Goal: Information Seeking & Learning: Check status

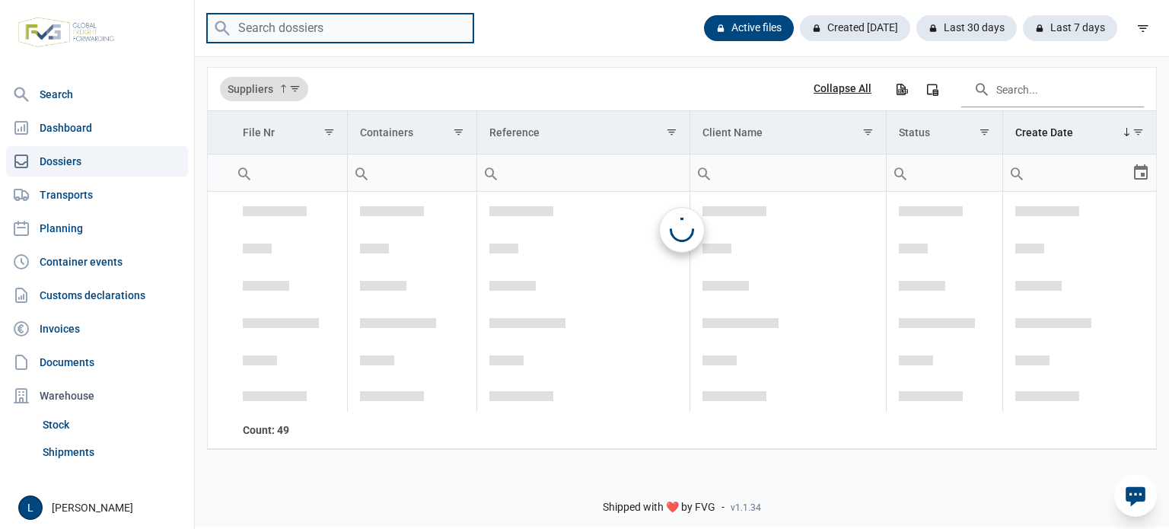
scroll to position [2673, 0]
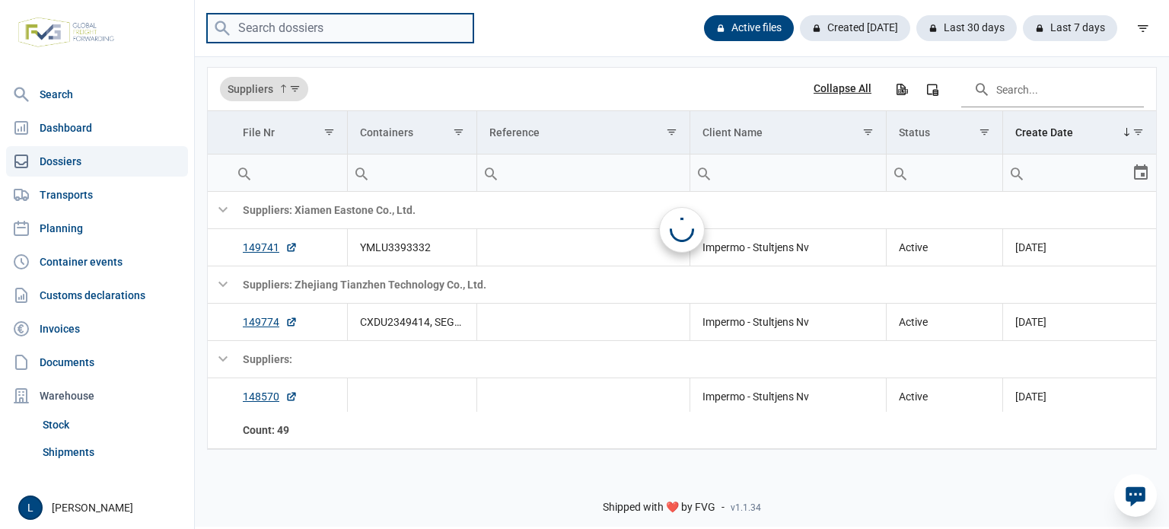
click at [393, 18] on input "search" at bounding box center [340, 29] width 266 height 30
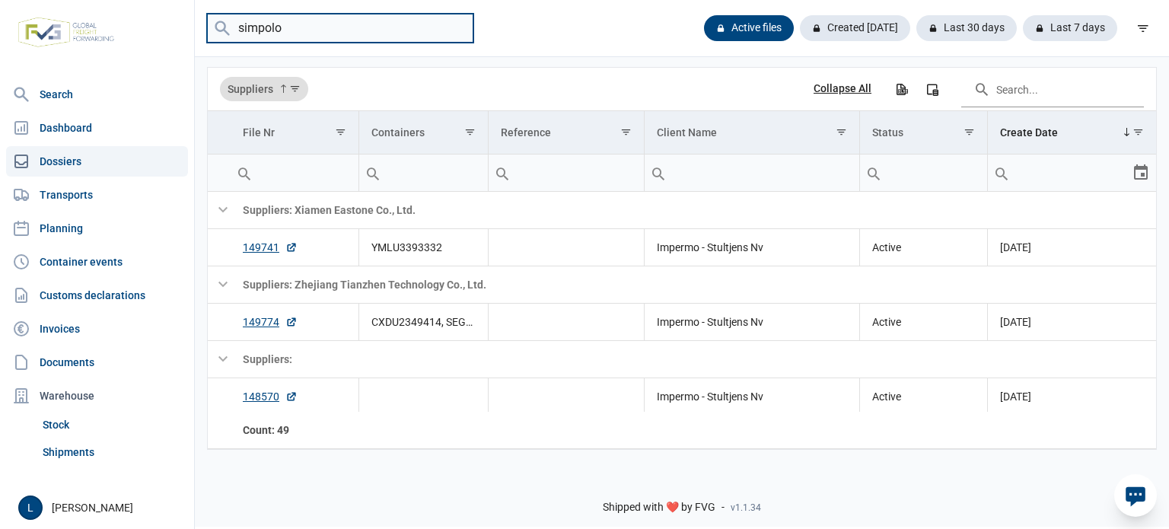
type input "simpolo"
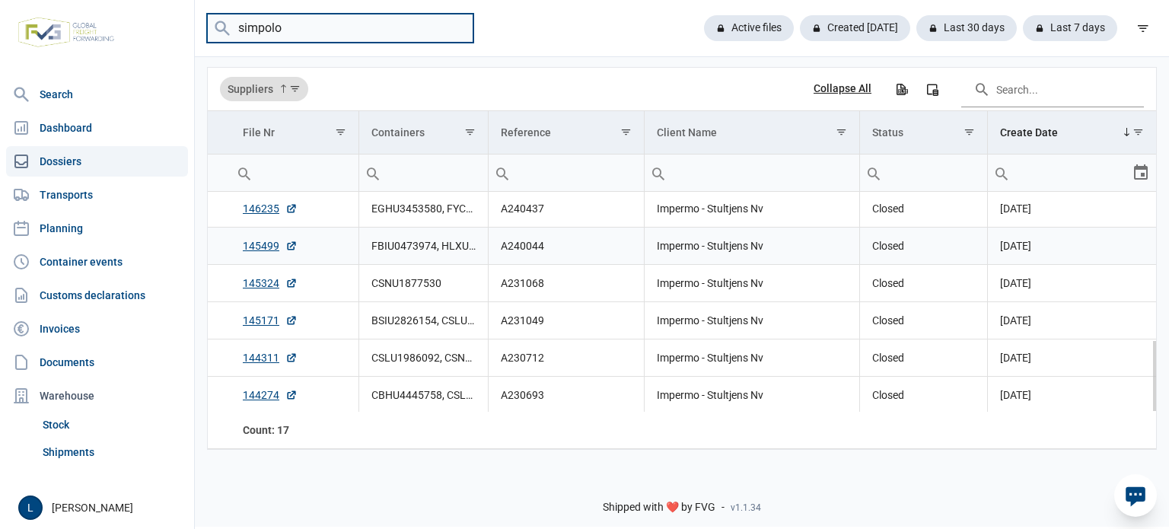
scroll to position [0, 0]
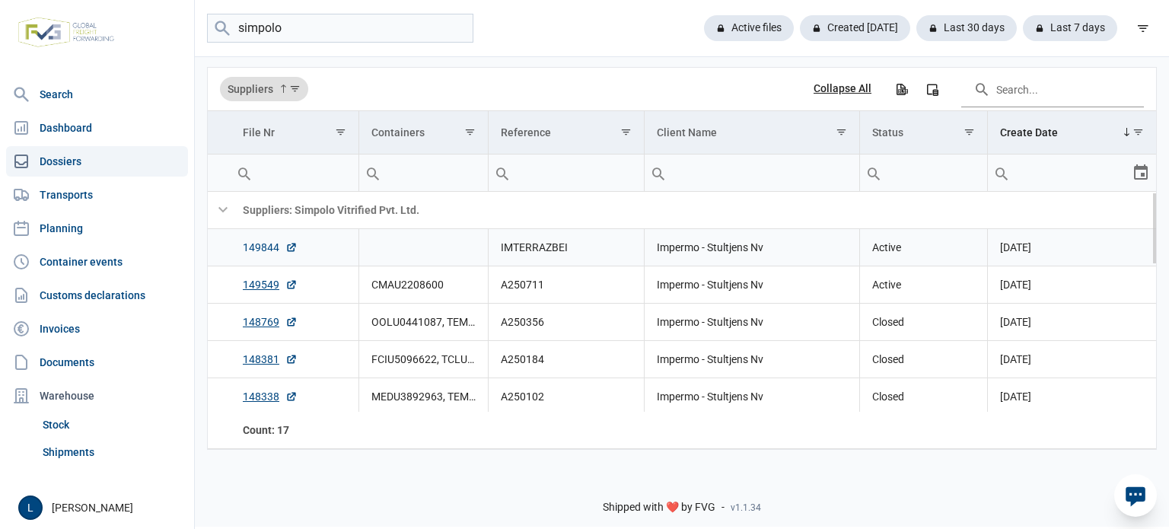
click at [262, 249] on link "149844" at bounding box center [270, 247] width 55 height 15
click at [409, 240] on td "Data grid with 18 rows and 7 columns" at bounding box center [422, 247] width 129 height 37
